Goal: Task Accomplishment & Management: Complete application form

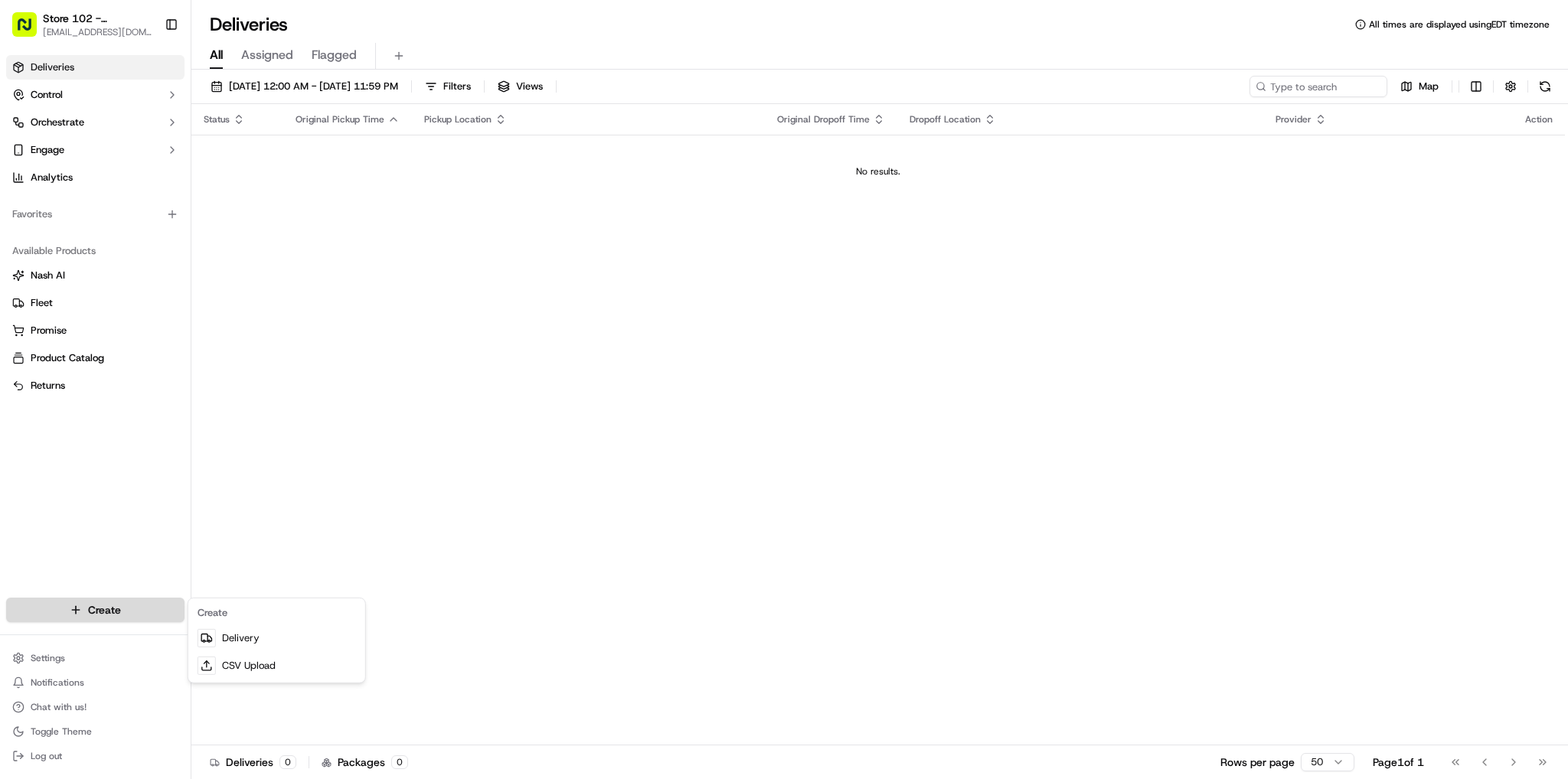
click at [77, 611] on html "Store 102 - [GEOGRAPHIC_DATA] (Just Salad) [EMAIL_ADDRESS][DOMAIN_NAME] Toggle …" at bounding box center [784, 389] width 1568 height 779
click at [234, 639] on link "Delivery" at bounding box center [276, 638] width 170 height 27
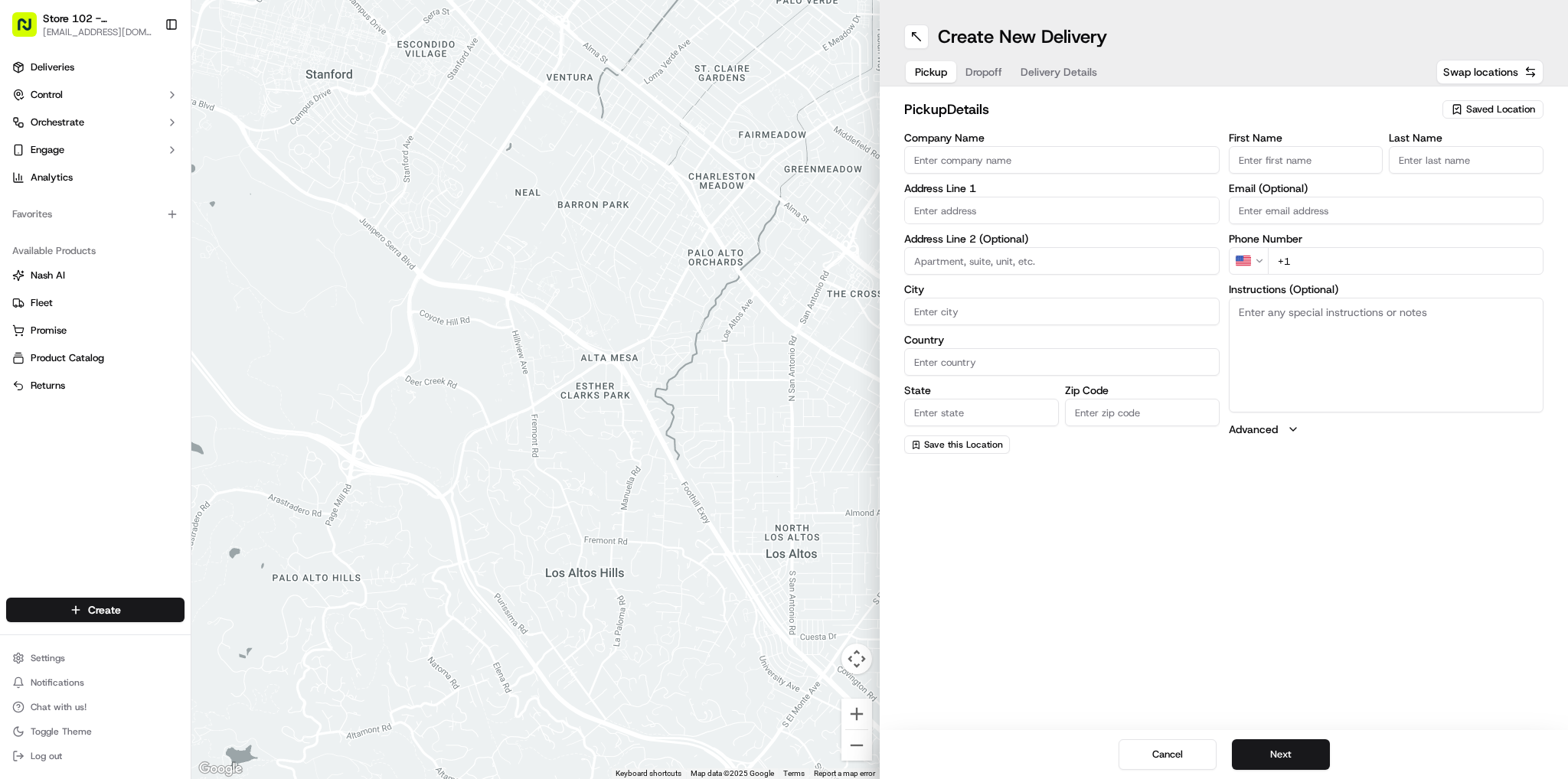
click at [1030, 165] on input "Company Name" at bounding box center [1062, 159] width 315 height 27
type input "3"
type input "just salad"
click at [939, 203] on input "text" at bounding box center [1062, 210] width 315 height 27
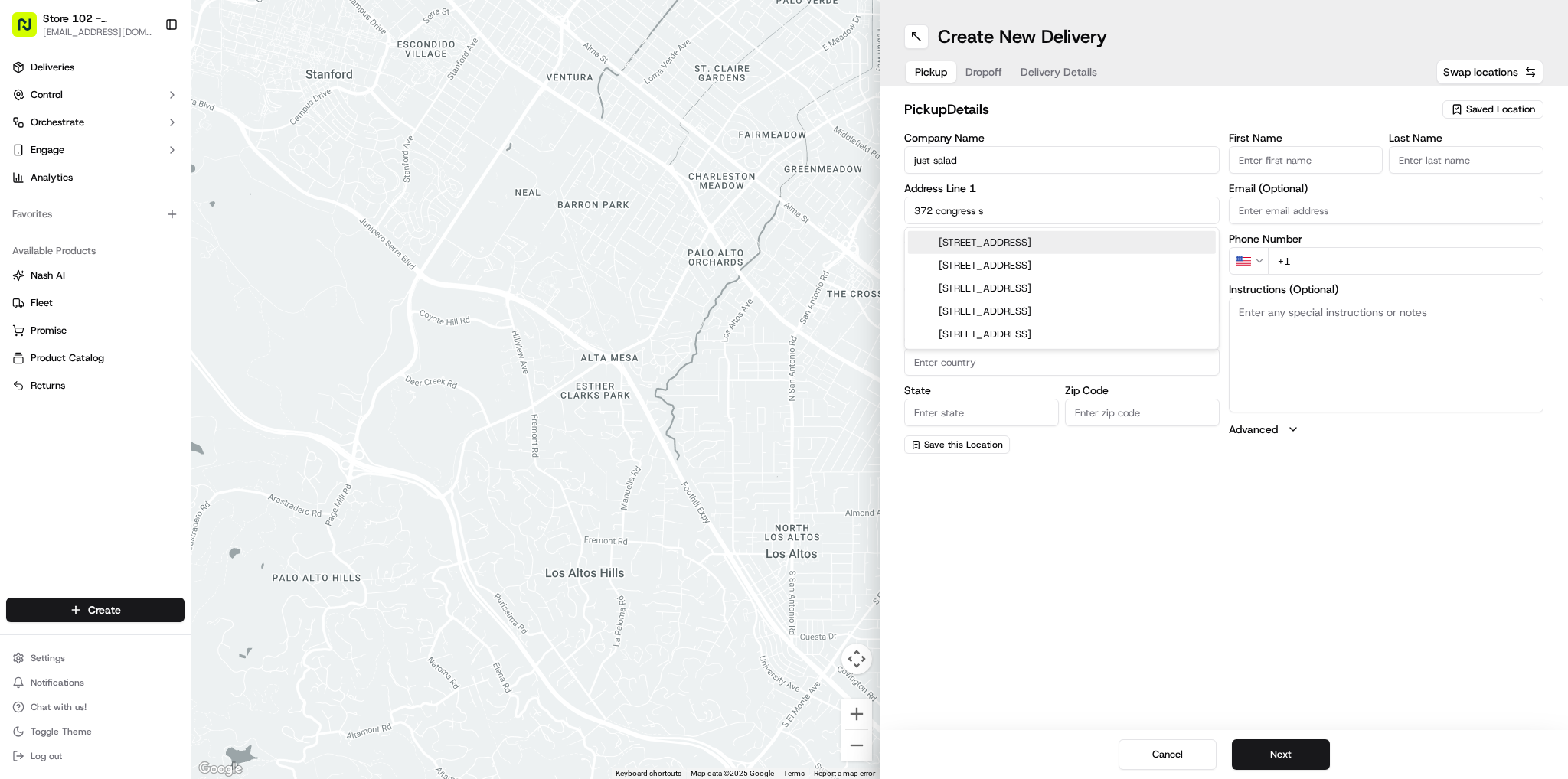
click at [962, 241] on div "[STREET_ADDRESS]" at bounding box center [1062, 242] width 308 height 23
type input "[STREET_ADDRESS]"
type input "[GEOGRAPHIC_DATA]"
type input "MA"
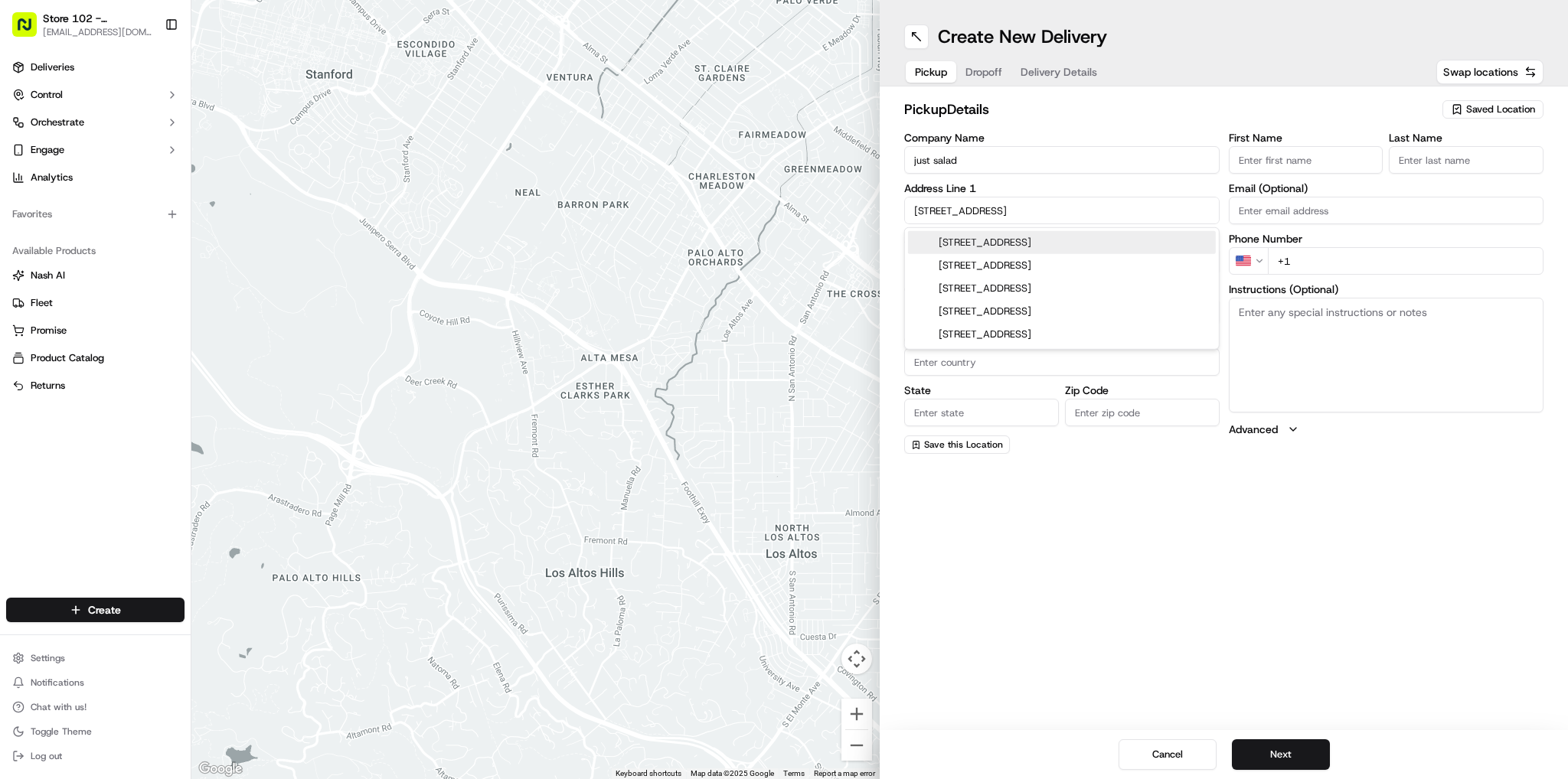
type input "02210"
type input "[STREET_ADDRESS]"
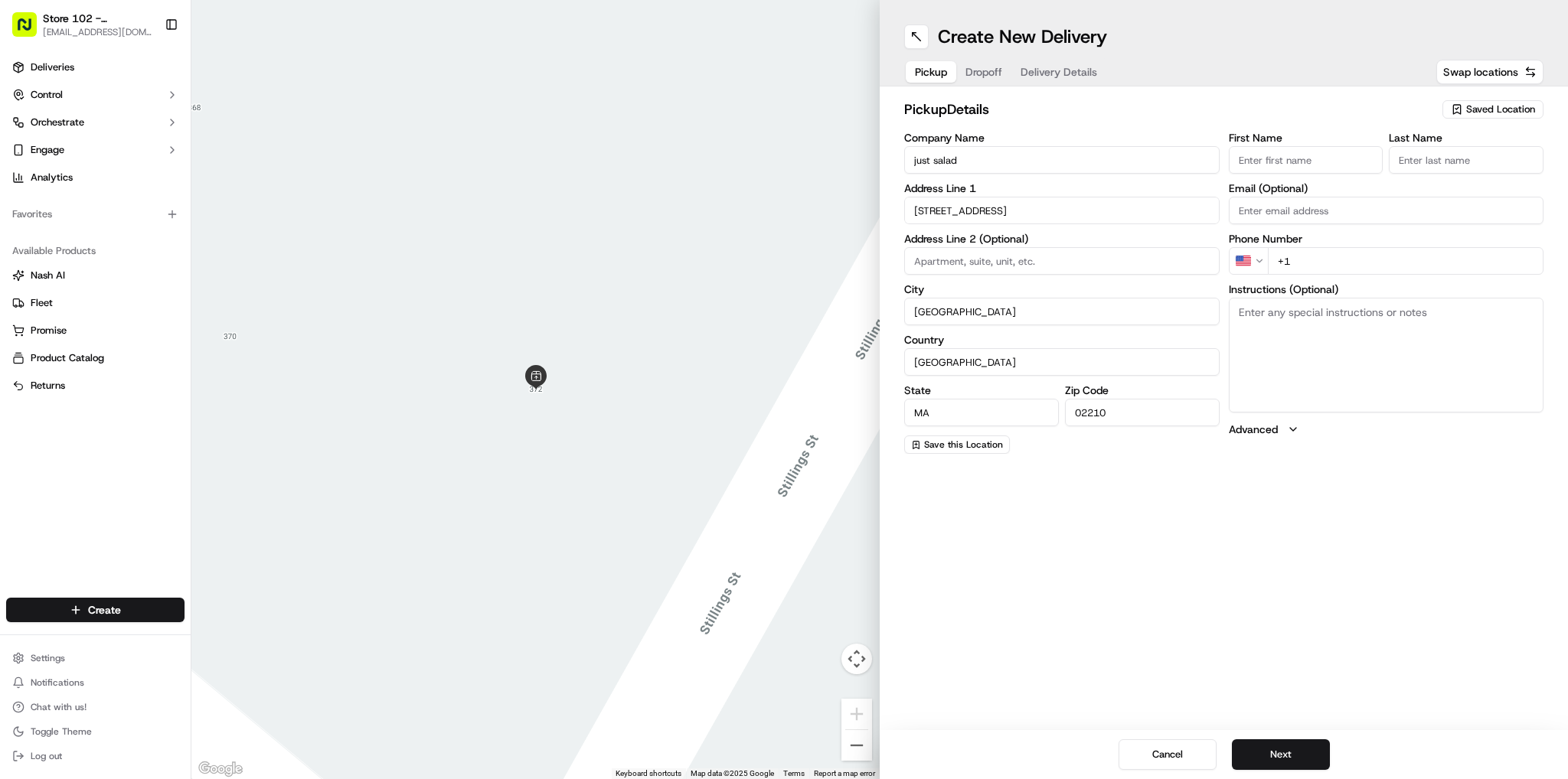
click at [1312, 160] on input "First Name" at bounding box center [1306, 159] width 155 height 27
type input "blad"
click at [1458, 159] on input "Last Name" at bounding box center [1467, 159] width 155 height 27
type input "b"
click at [1324, 620] on div "Create New Delivery Pickup Dropoff Delivery Details Swap locations pickup Detai…" at bounding box center [1223, 389] width 688 height 779
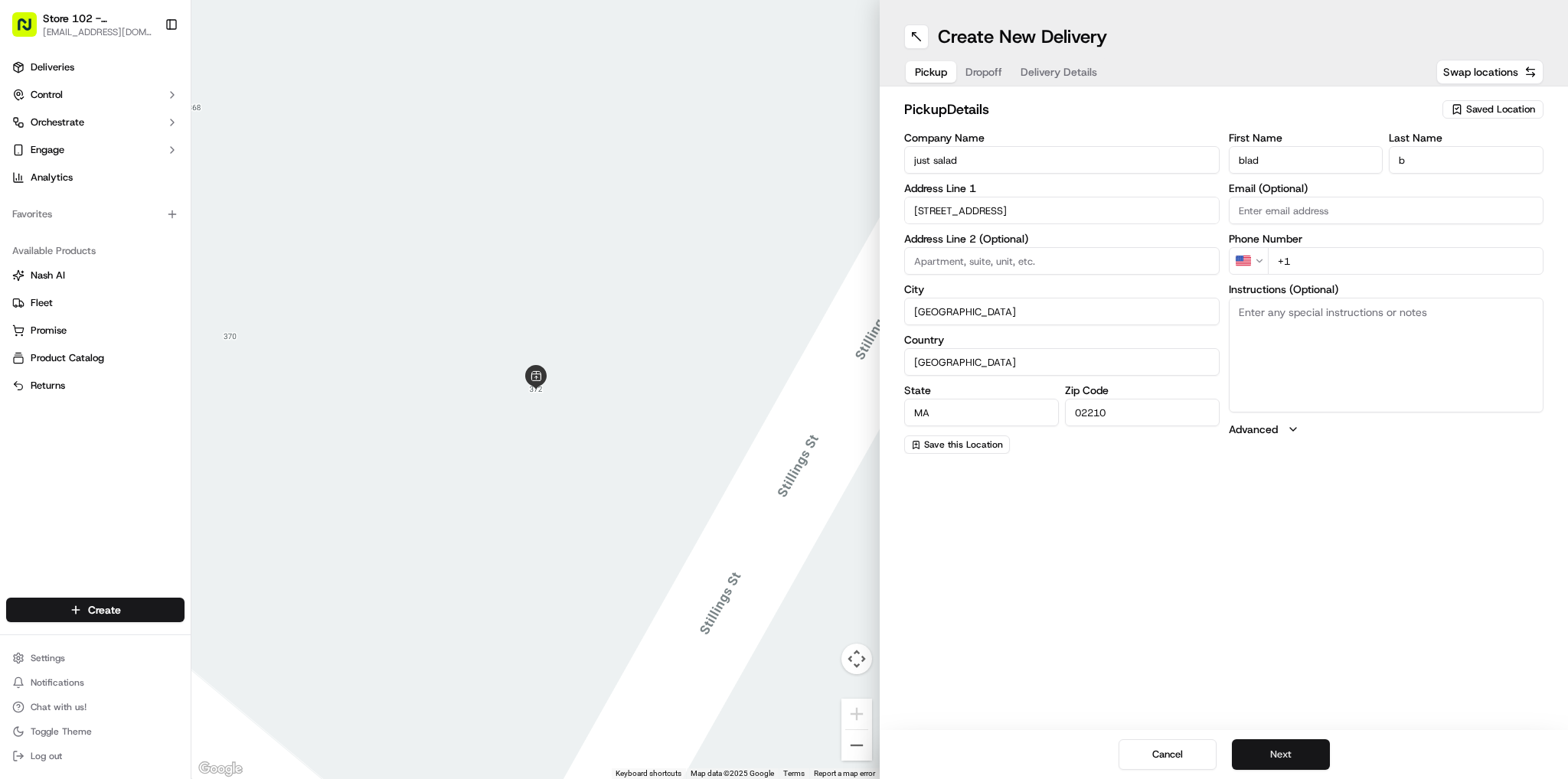
click at [1276, 754] on button "Next" at bounding box center [1282, 754] width 98 height 31
click at [1392, 271] on input "+1" at bounding box center [1406, 261] width 276 height 27
type input "[PHONE_NUMBER]"
drag, startPoint x: 1271, startPoint y: 534, endPoint x: 1335, endPoint y: 350, distance: 194.8
click at [1272, 533] on div "Create New Delivery Pickup Dropoff Delivery Details Swap locations pickup Detai…" at bounding box center [1223, 389] width 688 height 779
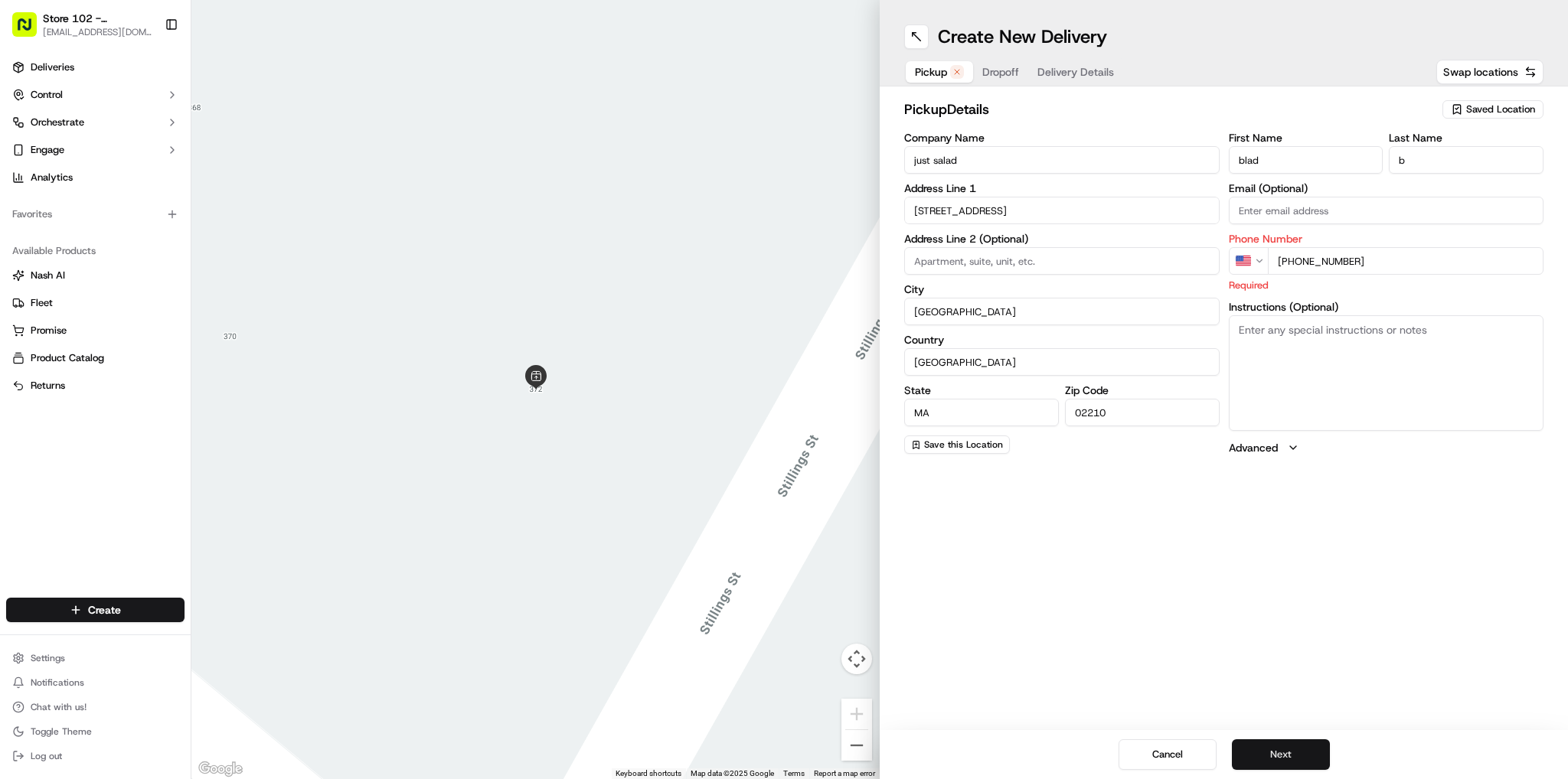
click at [1271, 756] on button "Next" at bounding box center [1282, 754] width 98 height 31
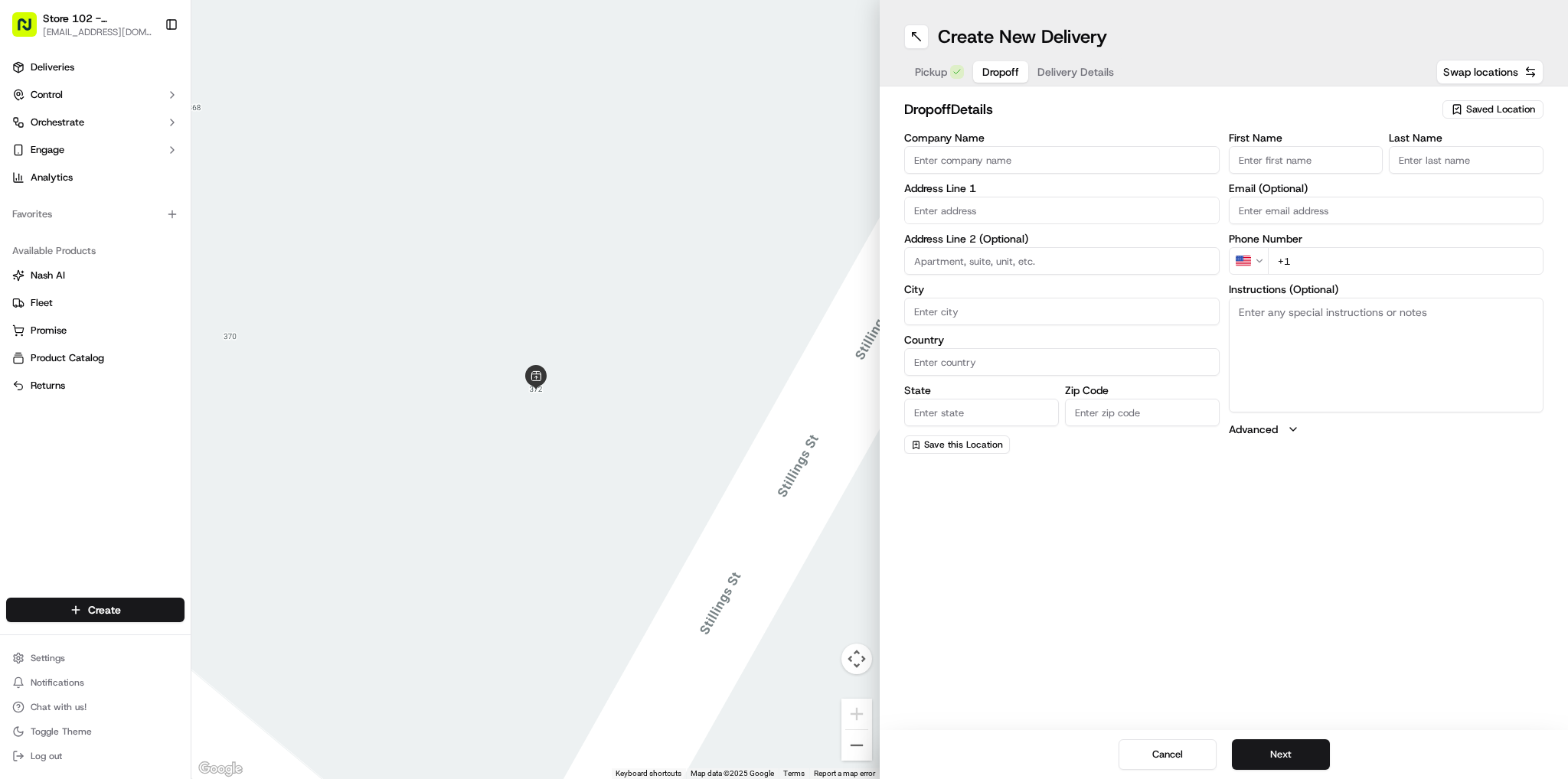
click at [1026, 150] on input "Company Name" at bounding box center [1062, 159] width 315 height 27
type input "Just Salad - [GEOGRAPHIC_DATA]"
type input "[STREET_ADDRESS][PERSON_NAME]"
type input "[GEOGRAPHIC_DATA]"
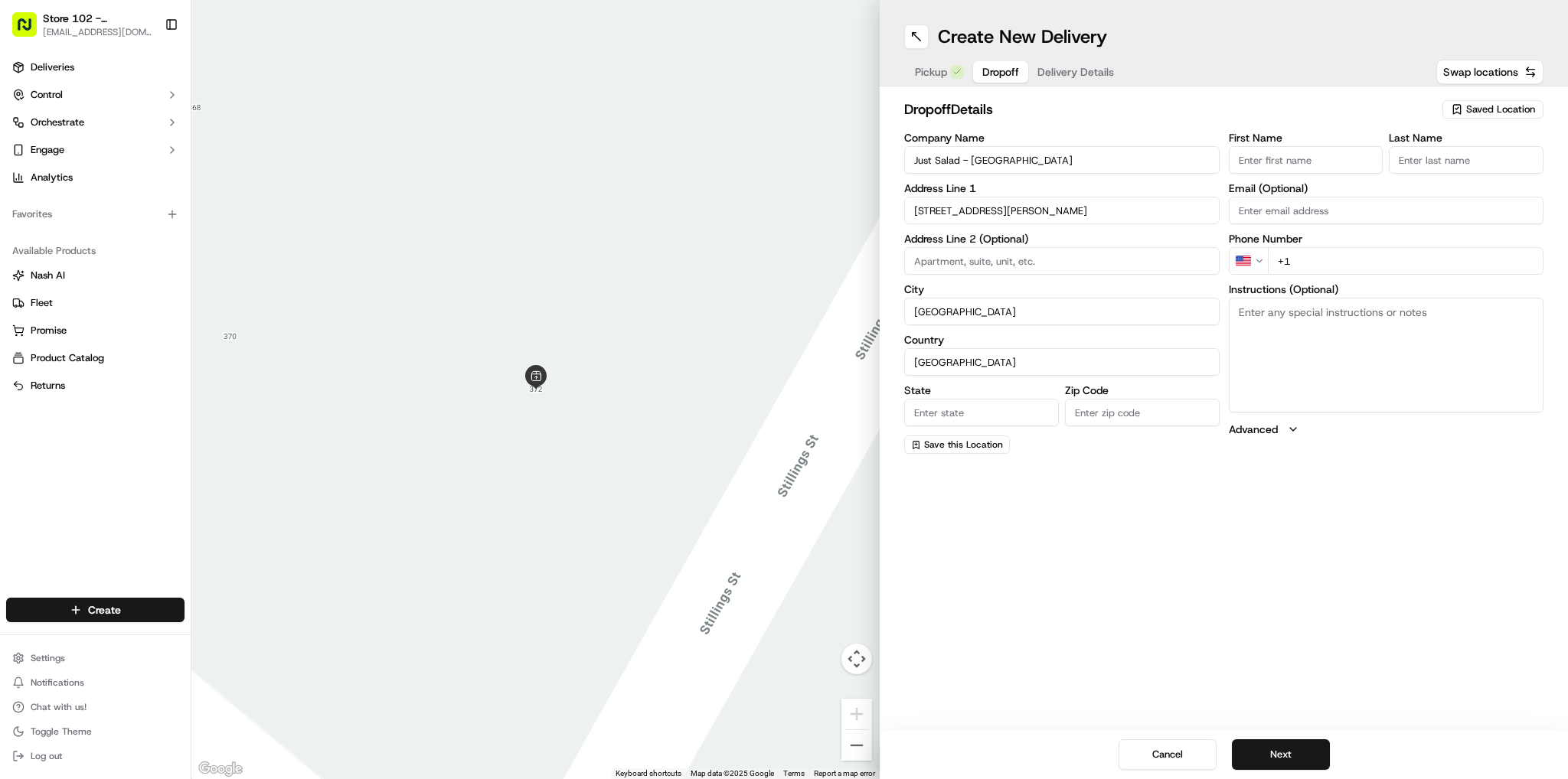
type input "MA"
type input "02141"
type input "Sneha"
type input "B"
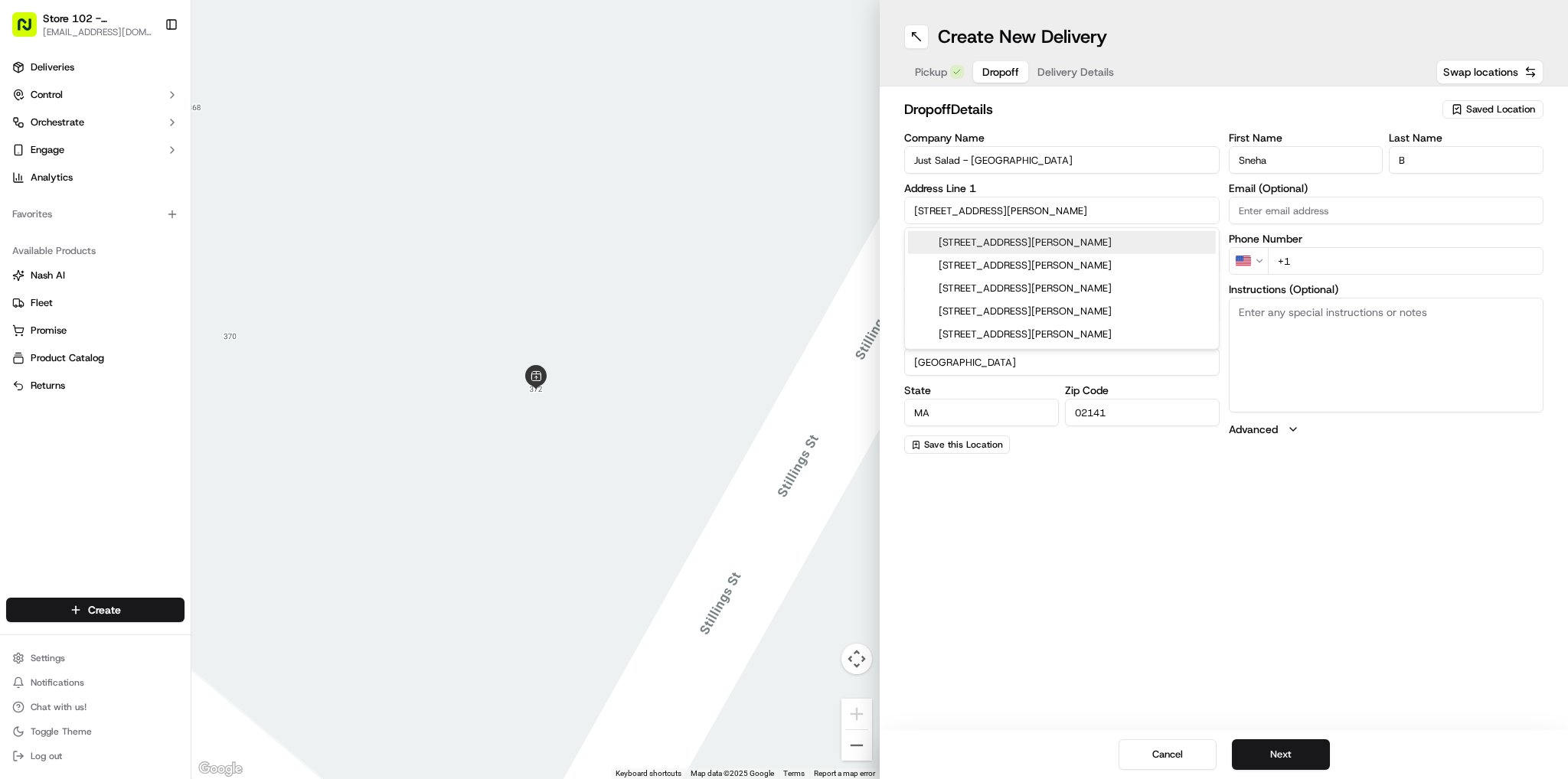
click at [1058, 243] on div "[STREET_ADDRESS][PERSON_NAME]" at bounding box center [1062, 242] width 308 height 23
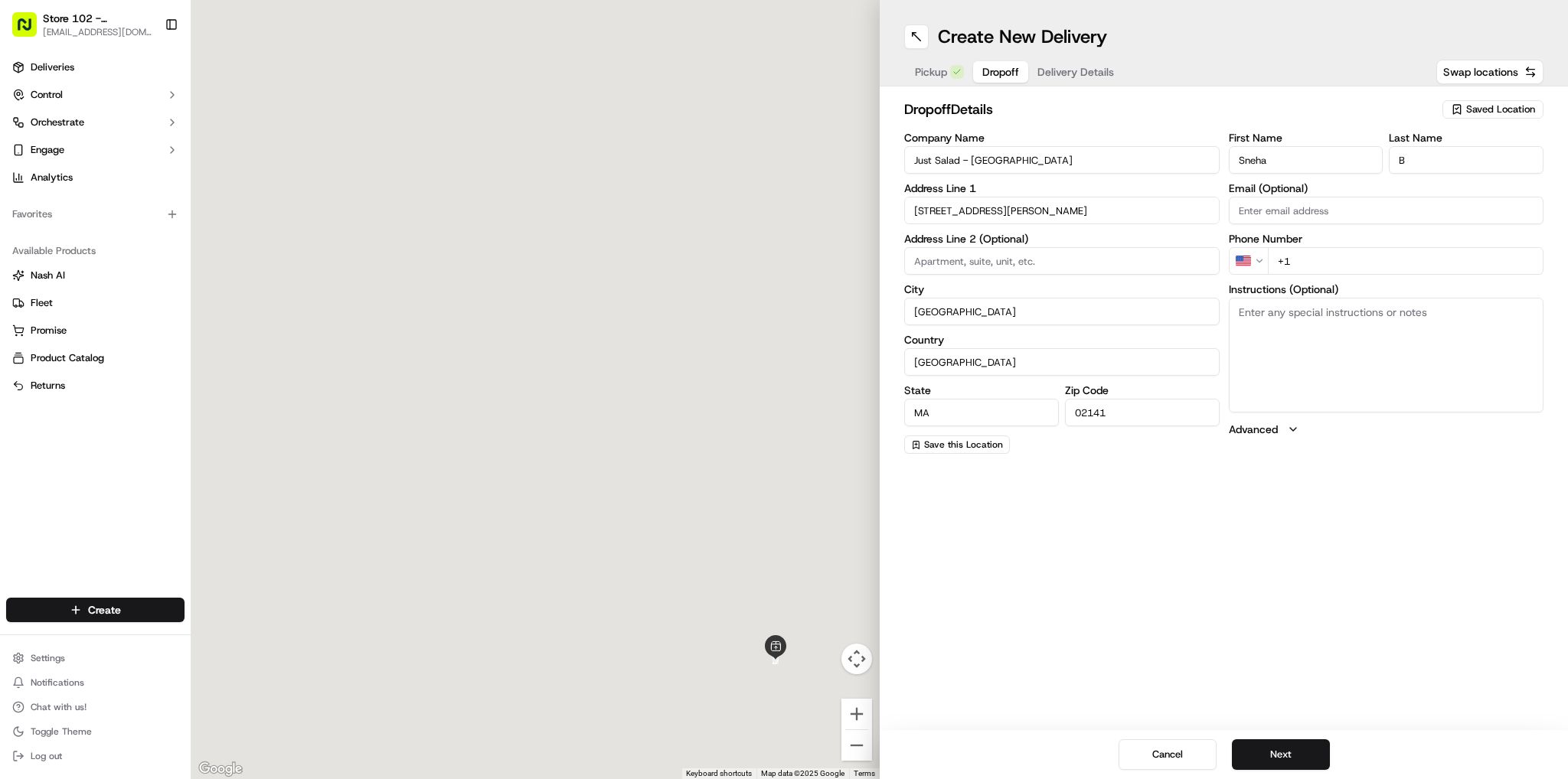
type input "[STREET_ADDRESS][PERSON_NAME]"
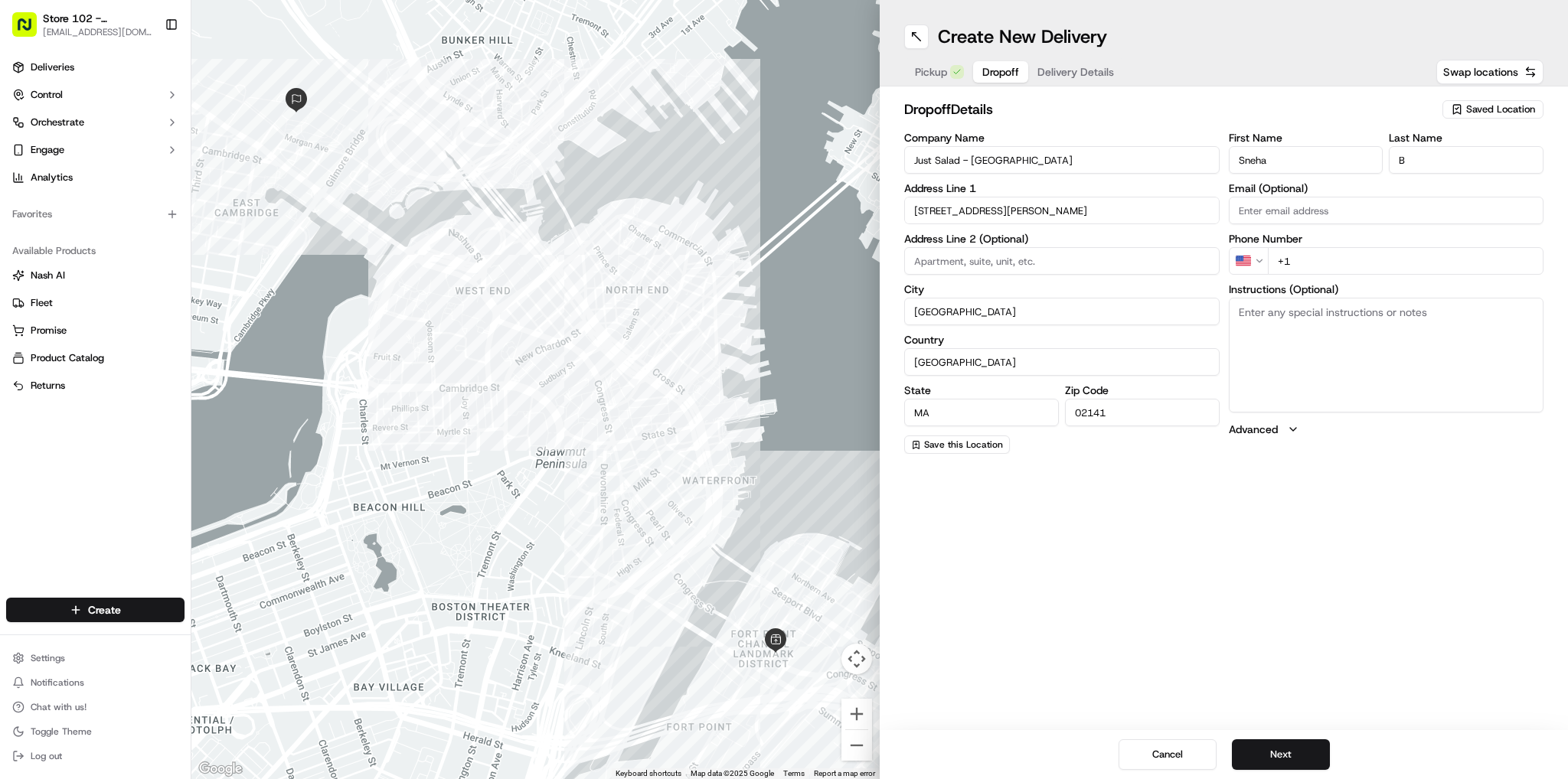
click at [1334, 261] on input "+1" at bounding box center [1406, 261] width 276 height 27
type input "[PHONE_NUMBER]"
click at [1324, 559] on div "Create New Delivery Pickup Dropoff Delivery Details Swap locations dropoff Deta…" at bounding box center [1223, 389] width 688 height 779
click at [1271, 745] on button "Next" at bounding box center [1282, 754] width 98 height 31
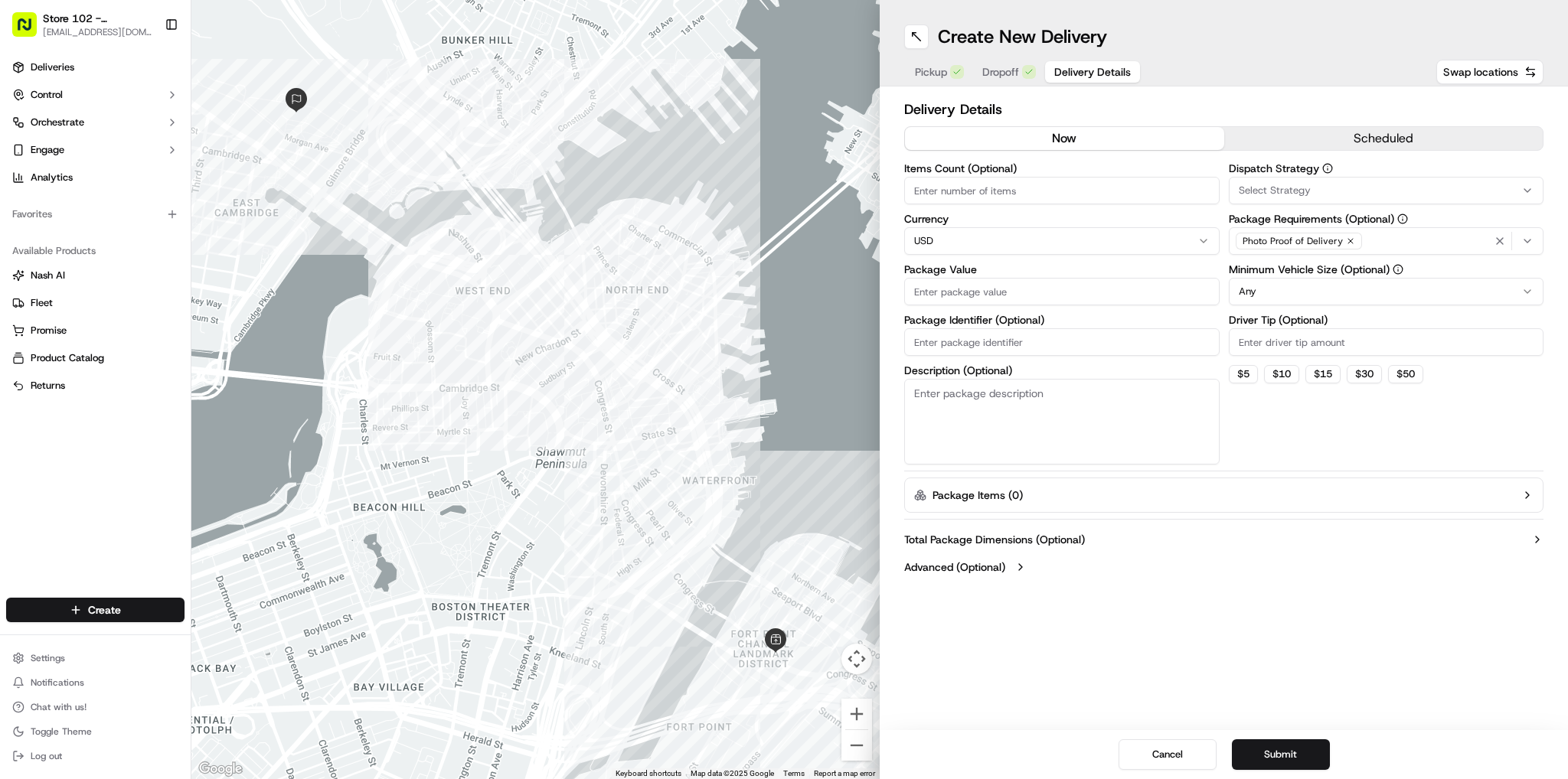
click at [1530, 237] on icon "button" at bounding box center [1527, 241] width 12 height 12
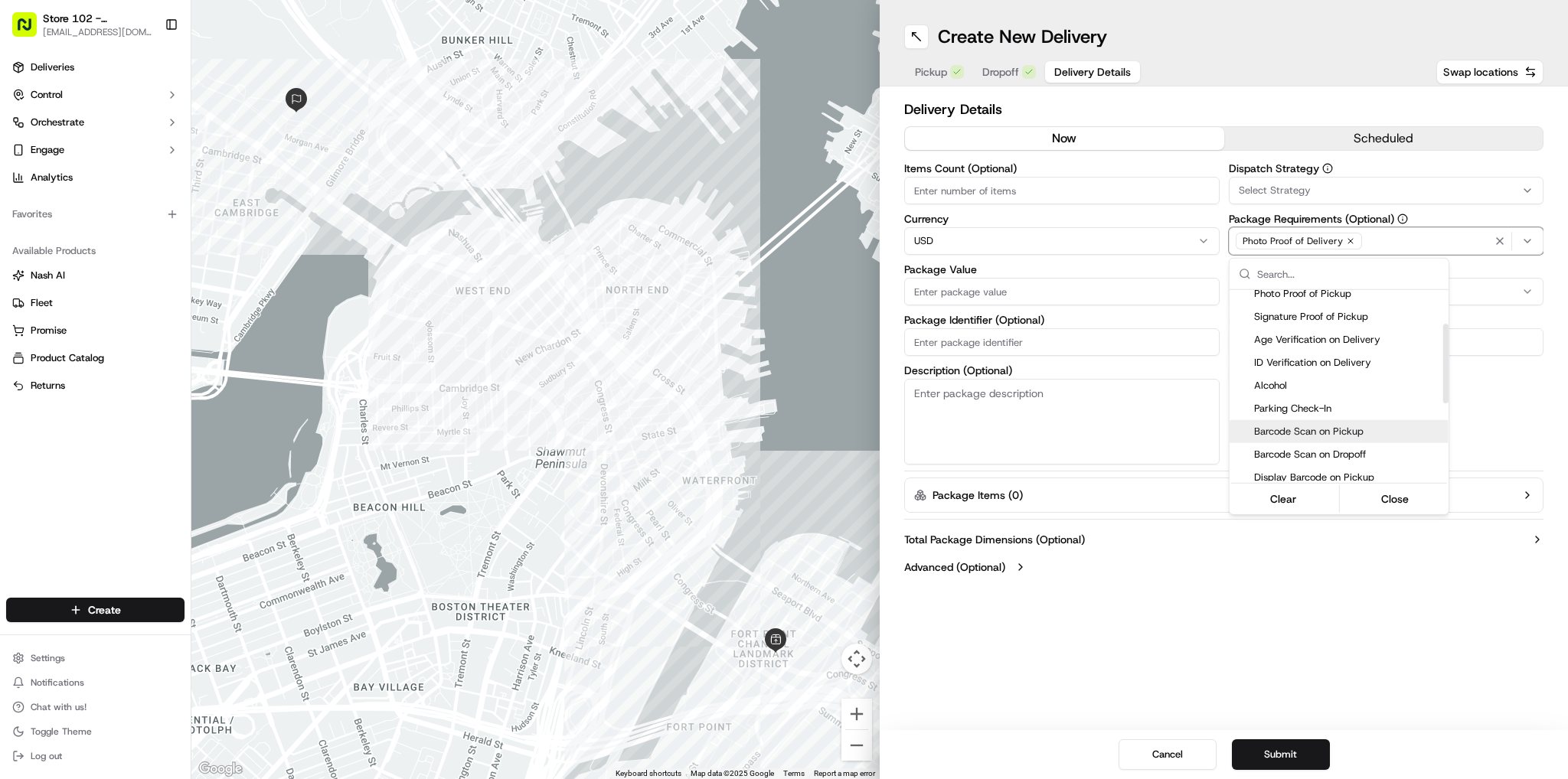
scroll to position [153, 0]
drag, startPoint x: 1258, startPoint y: 438, endPoint x: 1241, endPoint y: 433, distance: 17.7
click at [1257, 440] on div "Pincode Verification" at bounding box center [1339, 446] width 219 height 23
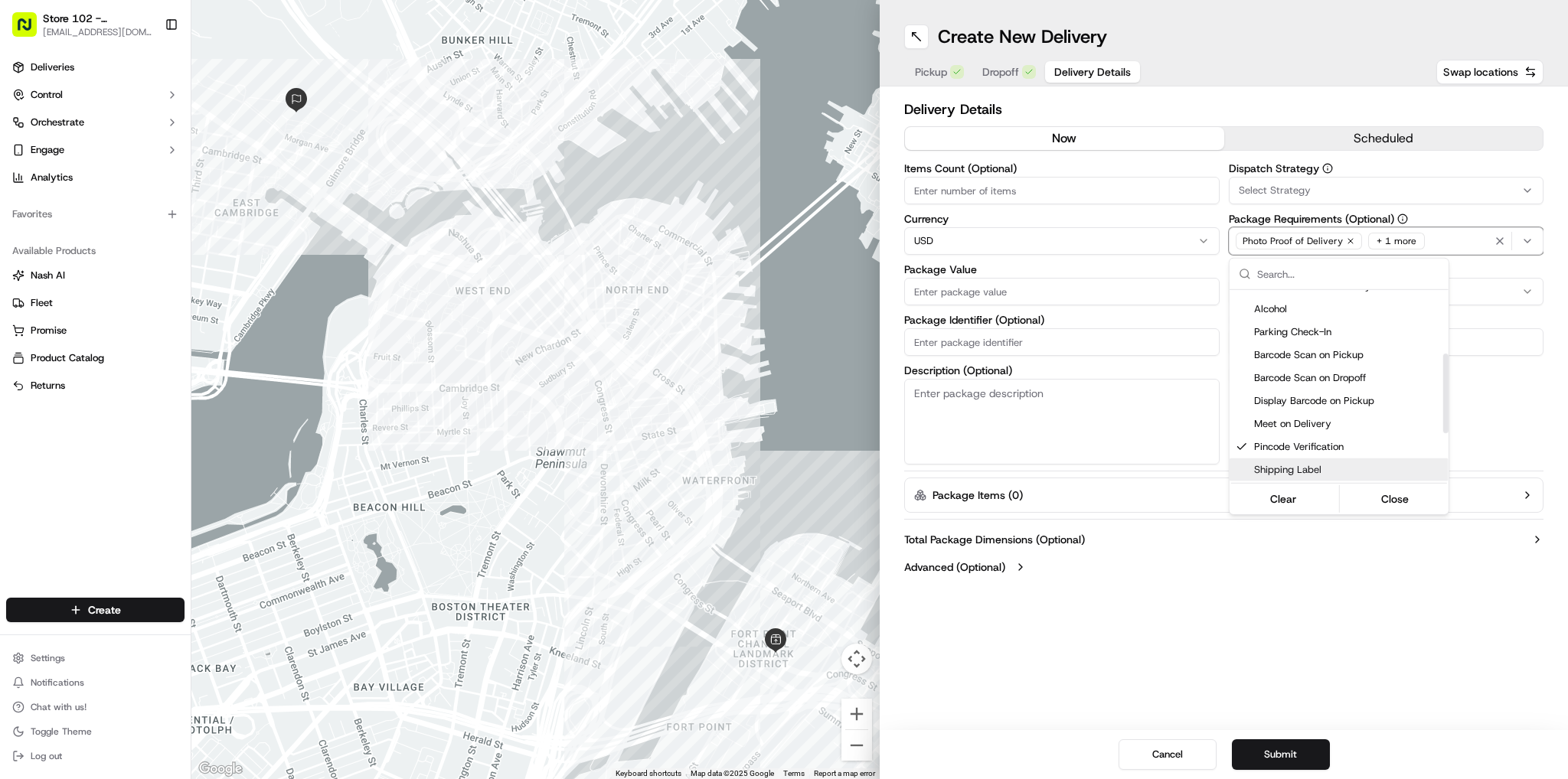
click at [1207, 622] on html "Store 102 - [GEOGRAPHIC_DATA] (Just Salad) [EMAIL_ADDRESS][DOMAIN_NAME] Toggle …" at bounding box center [784, 389] width 1568 height 779
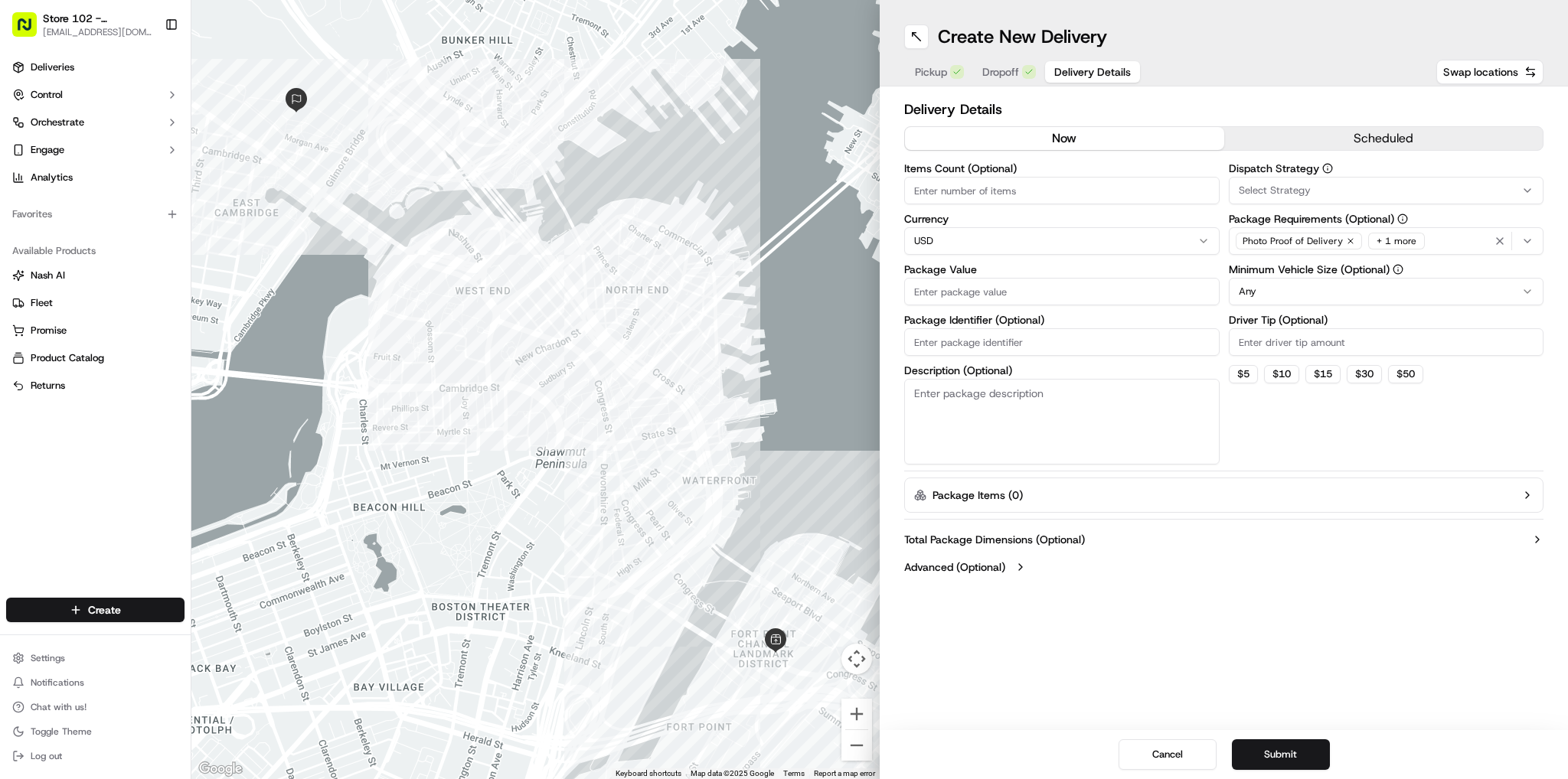
click at [993, 189] on input "Items Count (Optional)" at bounding box center [1062, 190] width 315 height 27
type input "1"
click at [1033, 276] on div "Package Value" at bounding box center [1062, 284] width 315 height 41
click at [1040, 291] on input "Package Value" at bounding box center [1062, 292] width 315 height 27
type input "50"
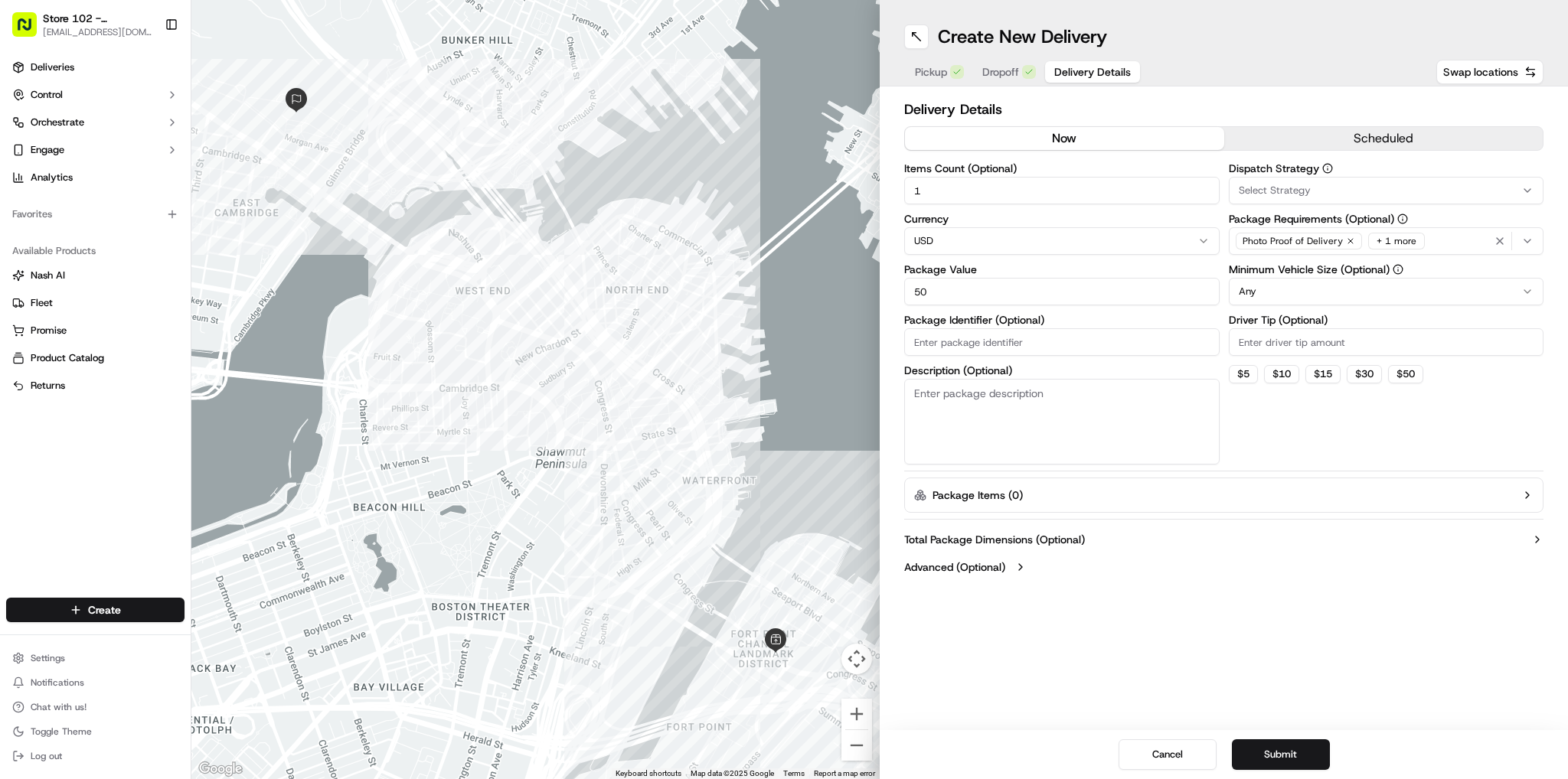
click at [1155, 570] on div "Total Package Dimensions (Optional) Advanced (Optional)" at bounding box center [1223, 553] width 639 height 55
click at [1287, 755] on button "Submit" at bounding box center [1282, 754] width 98 height 31
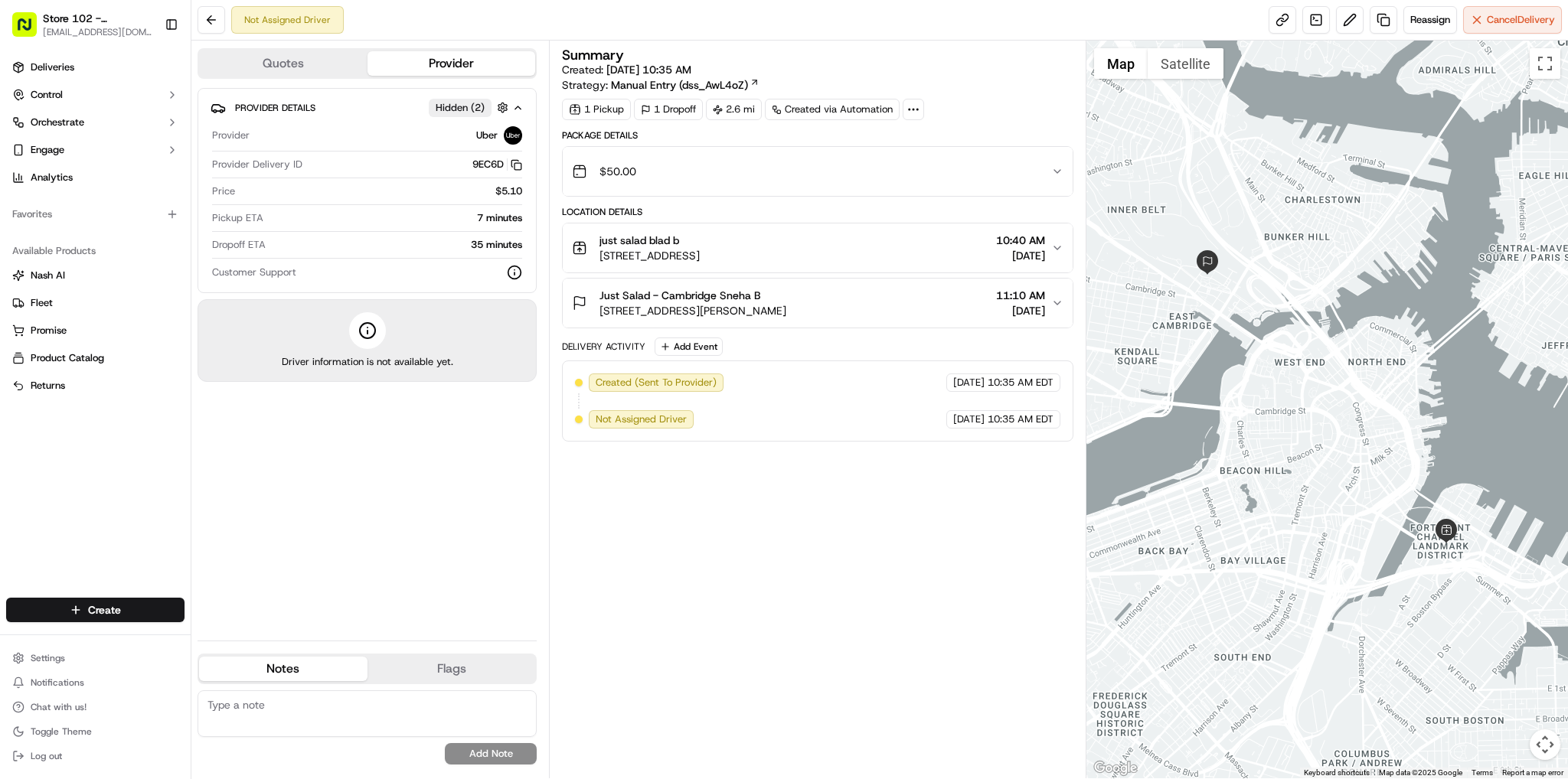
click at [414, 518] on div "Provider Details Hidden ( 2 ) Provider Uber Provider Delivery ID 9EC6D Copy del…" at bounding box center [367, 358] width 339 height 540
